Goal: Communication & Community: Ask a question

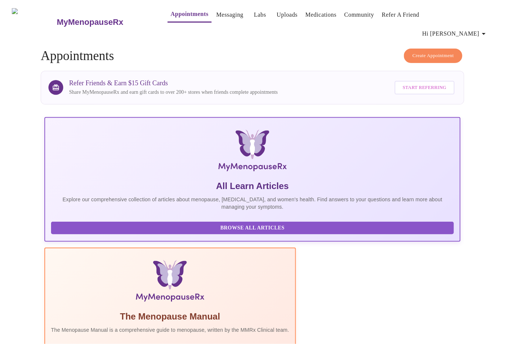
click at [217, 15] on link "Messaging" at bounding box center [230, 15] width 27 height 10
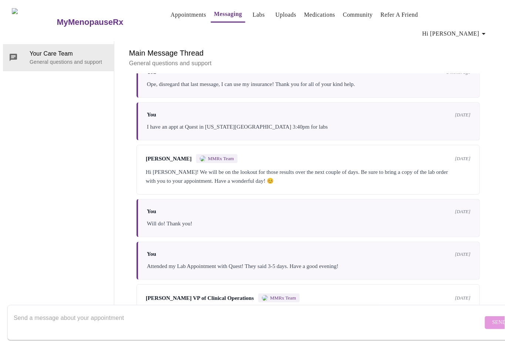
scroll to position [2361, 0]
click at [168, 315] on textarea "Send a message about your appointment" at bounding box center [249, 322] width 470 height 24
click at [179, 314] on textarea "So did the update to my insurance card go through?" at bounding box center [249, 322] width 470 height 24
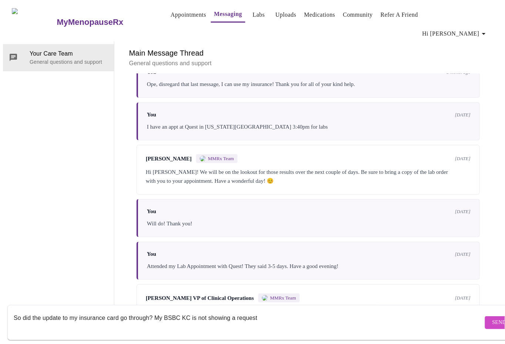
type textarea "So did the update to my insurance card go through? My BSBC KC is not showing a …"
click at [493, 318] on span "Send" at bounding box center [500, 322] width 14 height 9
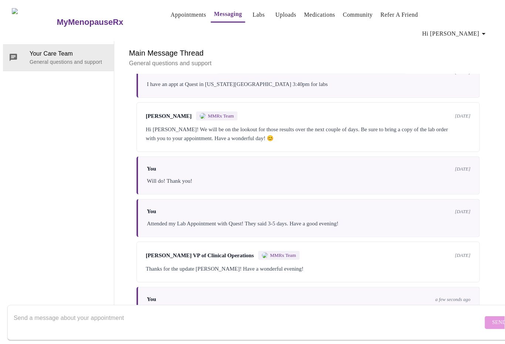
click at [41, 312] on textarea "Send a message about your appointment" at bounding box center [249, 322] width 470 height 24
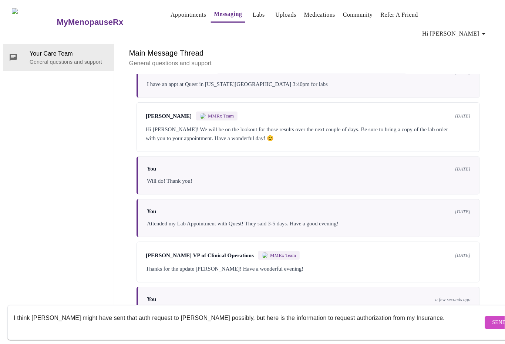
paste textarea "You are very welcome ,yes but it does require a Prior Authorization your doctor…"
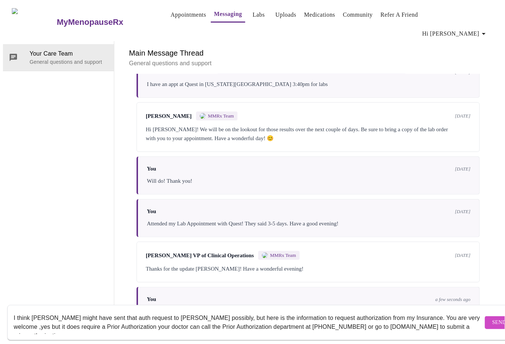
scroll to position [5, 0]
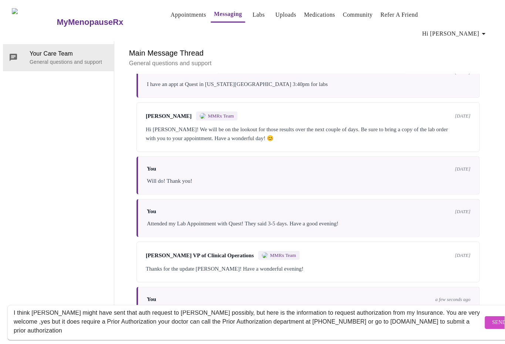
type textarea "I think [PERSON_NAME] might have sent that auth request to [PERSON_NAME] possib…"
click at [493, 318] on span "Send" at bounding box center [500, 322] width 14 height 9
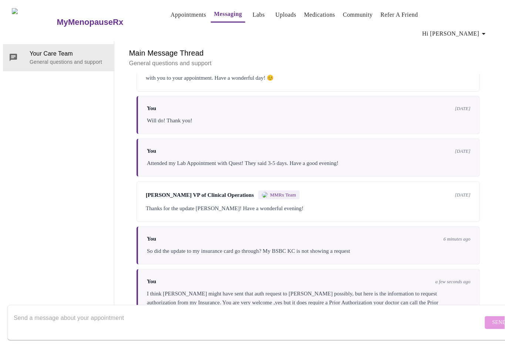
scroll to position [0, 0]
click at [175, 14] on link "Appointments" at bounding box center [189, 15] width 36 height 10
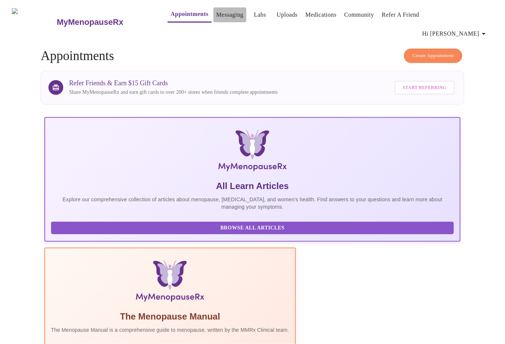
click at [217, 16] on link "Messaging" at bounding box center [230, 15] width 27 height 10
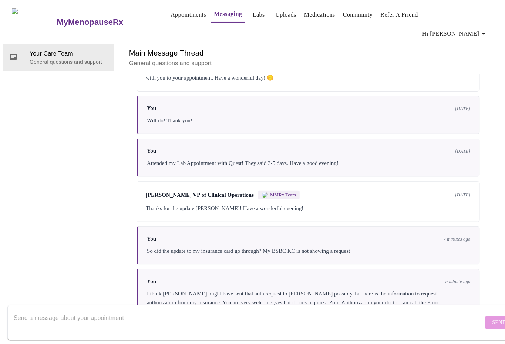
scroll to position [2379, 0]
click at [119, 312] on textarea "Send a message about your appointment" at bounding box center [249, 322] width 470 height 24
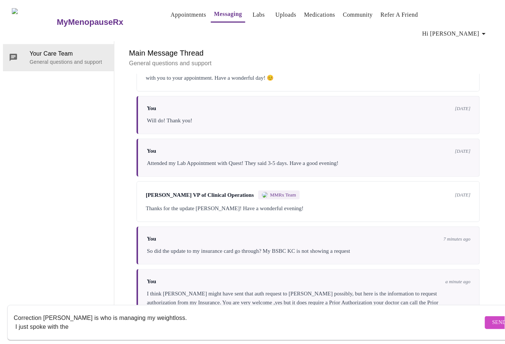
type textarea "Correction [PERSON_NAME] is who is managing my weightloss. I just spoke with the"
click at [493, 318] on span "Send" at bounding box center [500, 322] width 14 height 9
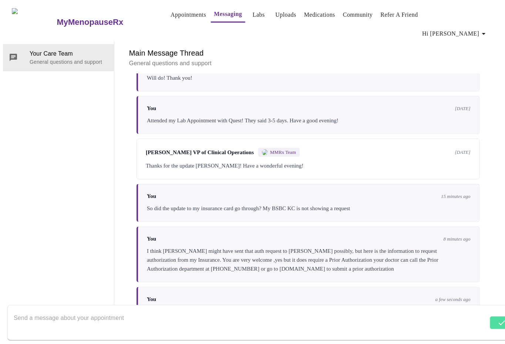
scroll to position [2368, 0]
click at [124, 310] on textarea "Send a message about your appointment" at bounding box center [249, 322] width 470 height 24
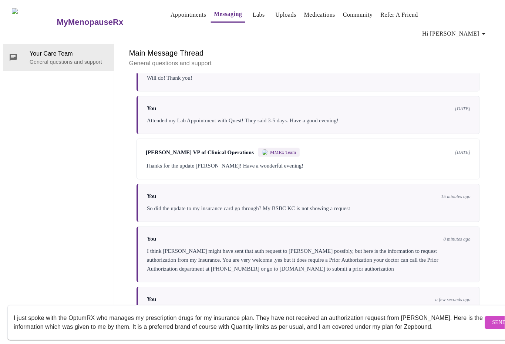
type textarea "I just spoke with the OptumRX who manages my prescription drugs for my insuranc…"
click at [493, 318] on span "Send" at bounding box center [500, 322] width 14 height 9
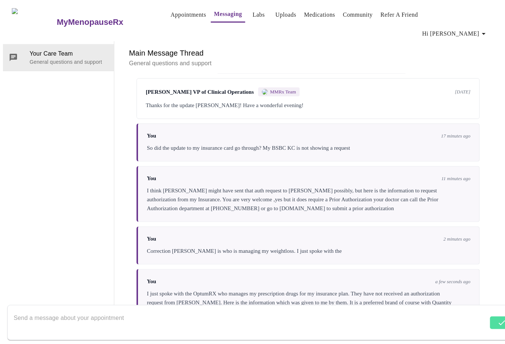
scroll to position [2386, 0]
paste textarea "You are very welcome ,yes but it does require a Prior Authorization your doctor…"
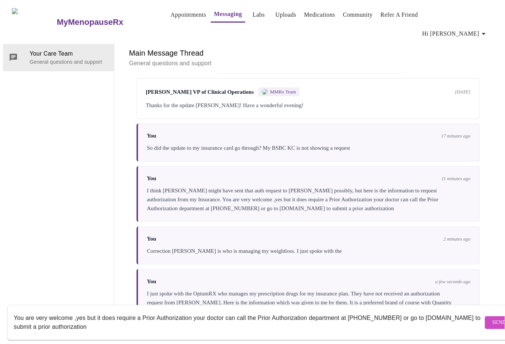
type textarea "You are very welcome ,yes but it does require a Prior Authorization your doctor…"
click at [493, 319] on span "Send" at bounding box center [500, 322] width 14 height 9
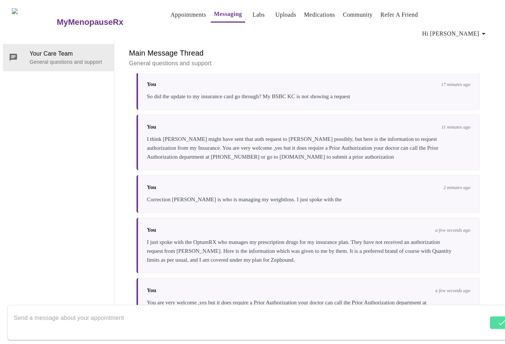
scroll to position [2395, 0]
